Goal: Information Seeking & Learning: Learn about a topic

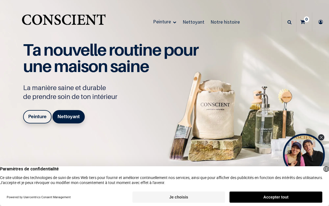
click at [309, 198] on button "Accepter tout" at bounding box center [275, 197] width 93 height 11
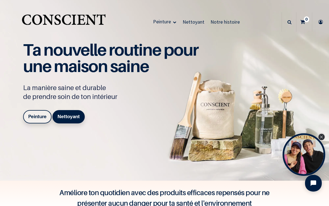
click at [323, 137] on div "Close Tolstoy widget" at bounding box center [321, 137] width 6 height 6
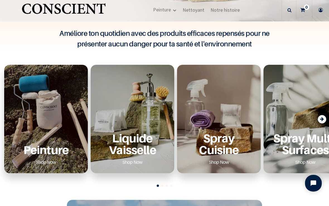
scroll to position [160, 0]
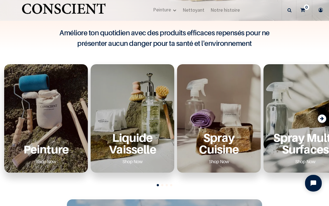
click at [22, 133] on div "Peinture Shop Now" at bounding box center [46, 149] width 70 height 34
click at [47, 161] on link "Shop Now" at bounding box center [46, 161] width 34 height 9
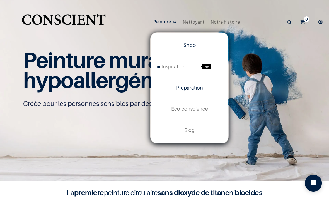
click at [203, 85] on link "Préparation" at bounding box center [189, 87] width 78 height 21
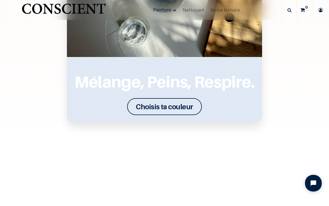
scroll to position [688, 0]
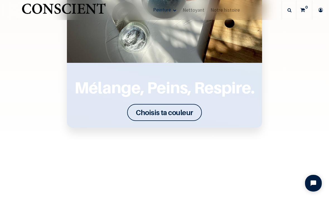
click at [165, 114] on font "Choisis ta couleur" at bounding box center [164, 112] width 57 height 9
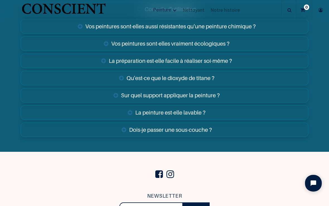
scroll to position [1798, 0]
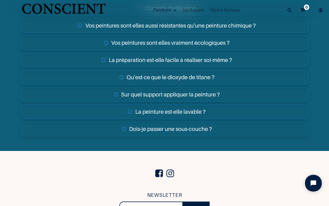
click at [270, 95] on link "Sur quel support appliquer la peinture ?" at bounding box center [165, 94] width 288 height 14
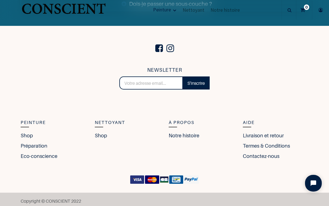
scroll to position [1995, 0]
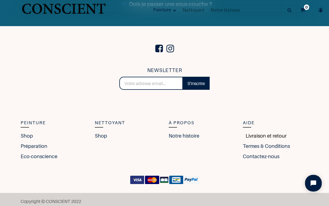
click at [270, 135] on link "Livraison et retour" at bounding box center [265, 136] width 44 height 8
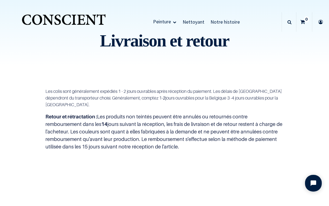
click at [233, 23] on span "Notre histoire" at bounding box center [224, 22] width 29 height 6
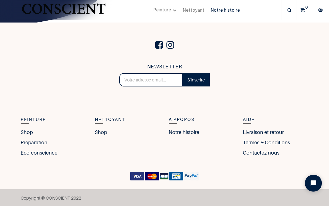
scroll to position [899, 0]
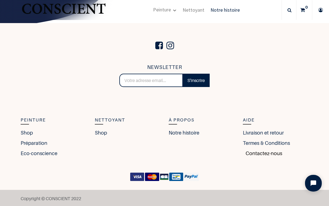
click at [267, 154] on link "Contactez-nous" at bounding box center [262, 154] width 39 height 8
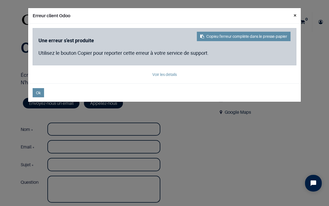
click at [293, 16] on button "×" at bounding box center [295, 15] width 12 height 14
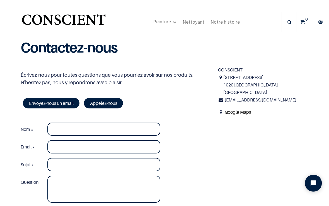
click at [245, 111] on link "Google Maps" at bounding box center [238, 112] width 26 height 6
